Goal: Task Accomplishment & Management: Use online tool/utility

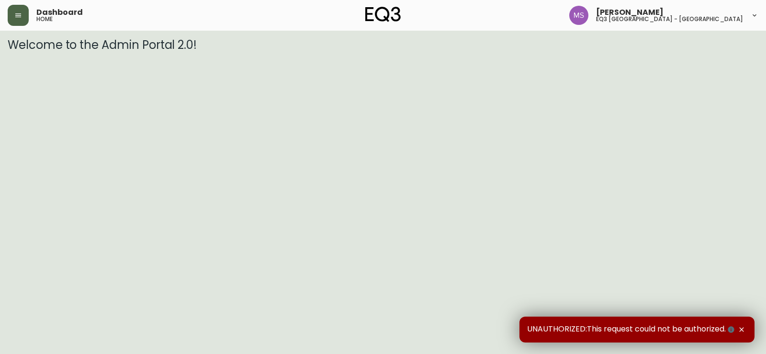
click at [14, 18] on icon "button" at bounding box center [18, 15] width 8 height 8
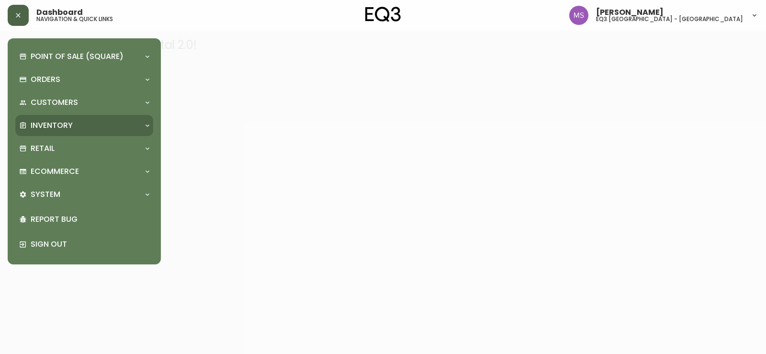
click at [56, 127] on p "Inventory" at bounding box center [52, 125] width 42 height 11
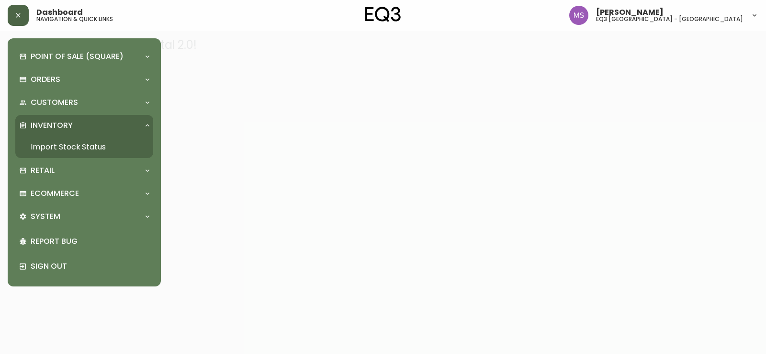
drag, startPoint x: 75, startPoint y: 143, endPoint x: 150, endPoint y: 146, distance: 74.8
click at [75, 142] on link "Import Stock Status" at bounding box center [84, 147] width 138 height 22
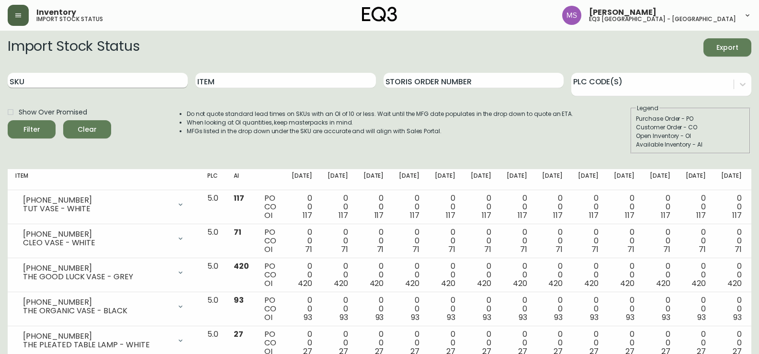
click at [56, 80] on input "SKU" at bounding box center [98, 80] width 180 height 15
type input "[PHONE_NUMBER]"
click at [8, 120] on button "Filter" at bounding box center [32, 129] width 48 height 18
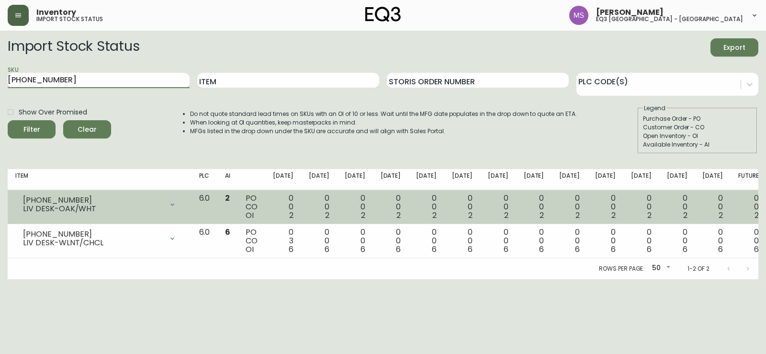
click at [85, 208] on div "LIV DESK-OAK/WHT" at bounding box center [93, 208] width 140 height 9
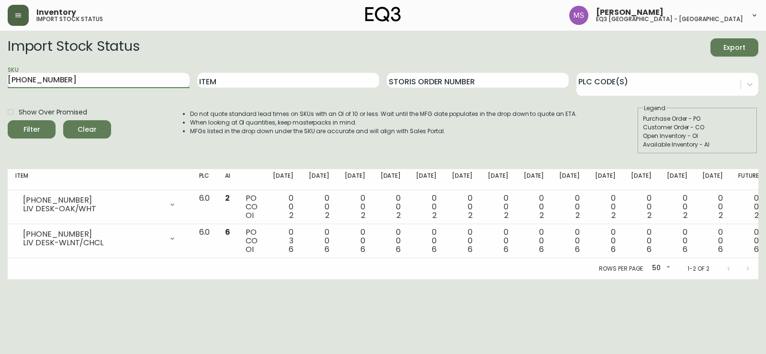
drag, startPoint x: 89, startPoint y: 78, endPoint x: 0, endPoint y: 88, distance: 89.2
click at [0, 85] on main "Import Stock Status Export SKU [PHONE_NUMBER] Item Storis Order Number PLC Code…" at bounding box center [383, 155] width 766 height 248
click at [263, 82] on input "Item" at bounding box center [288, 80] width 182 height 15
type input "WILA"
click at [8, 120] on button "Filter" at bounding box center [32, 129] width 48 height 18
